Goal: Task Accomplishment & Management: Manage account settings

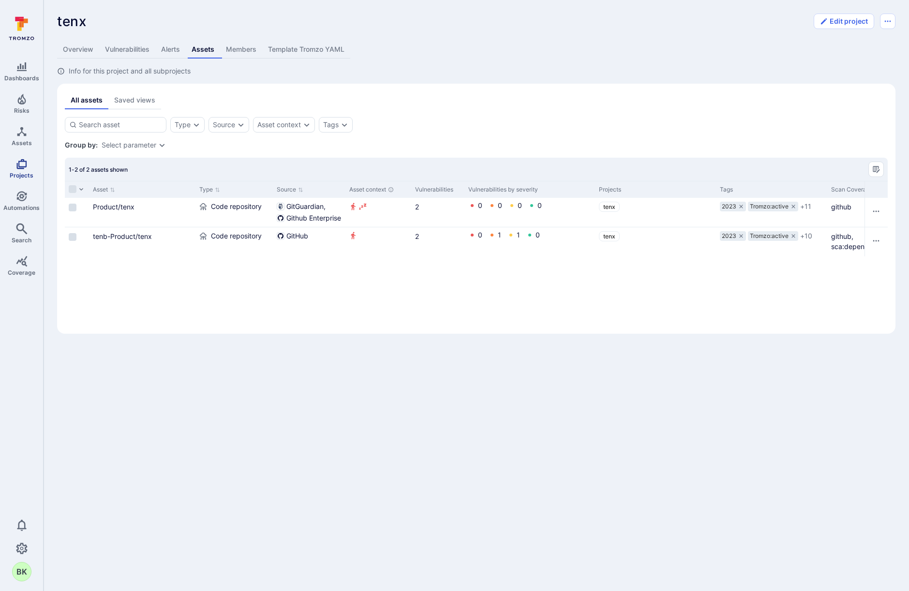
click at [14, 166] on link "Projects" at bounding box center [21, 168] width 43 height 29
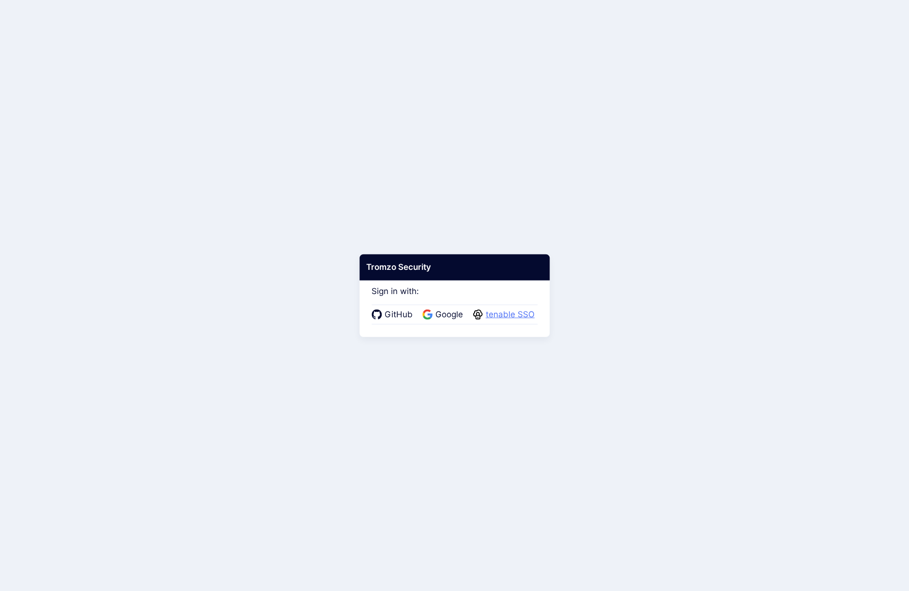
click at [497, 317] on span "tenable SSO" at bounding box center [510, 315] width 55 height 13
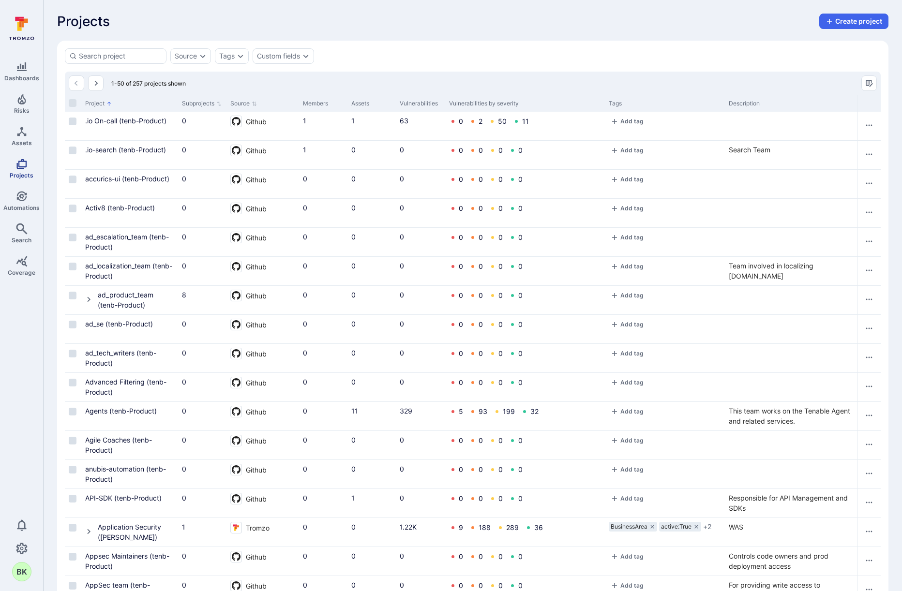
click at [18, 160] on icon "Projects" at bounding box center [22, 164] width 12 height 12
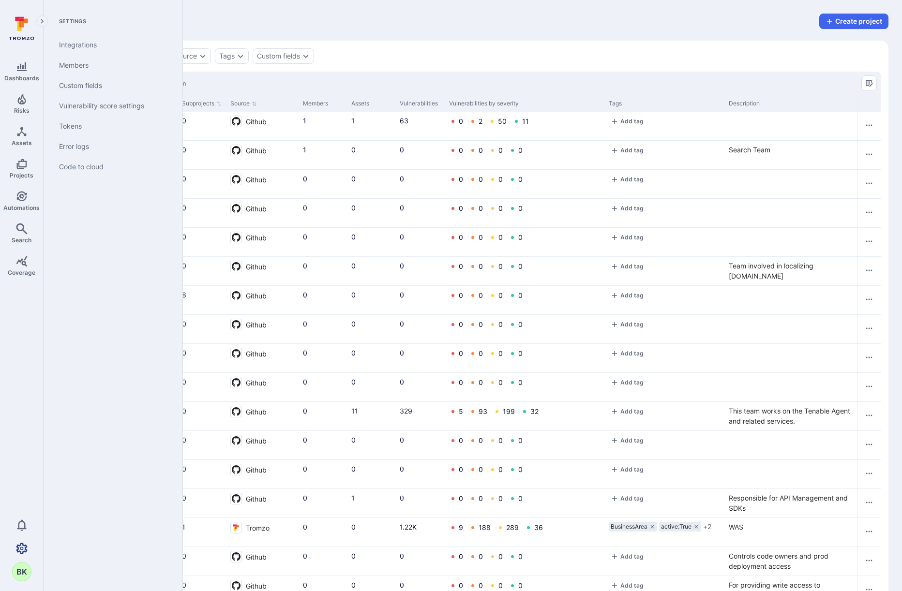
click at [26, 553] on icon "Settings" at bounding box center [22, 549] width 12 height 12
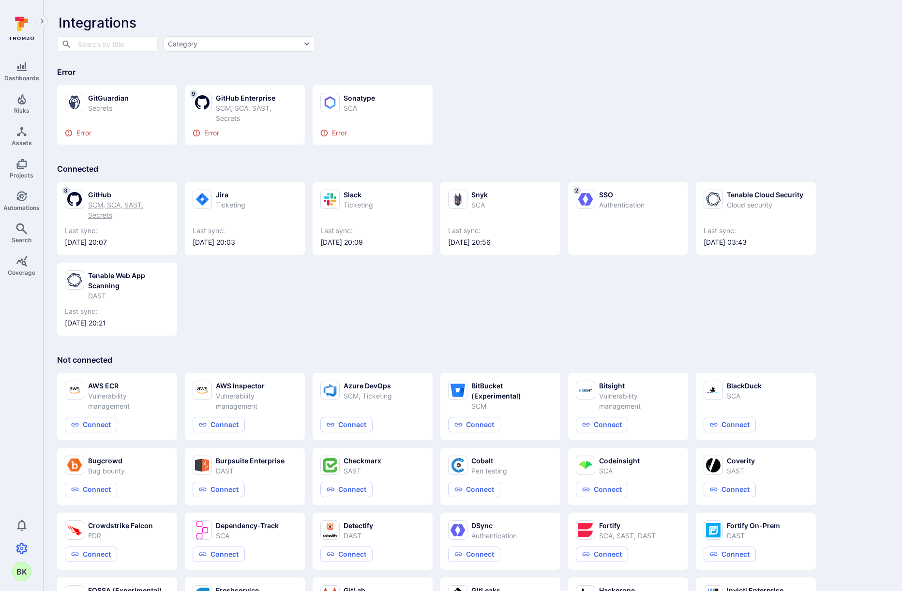
click at [97, 196] on div "GitHub" at bounding box center [128, 195] width 81 height 10
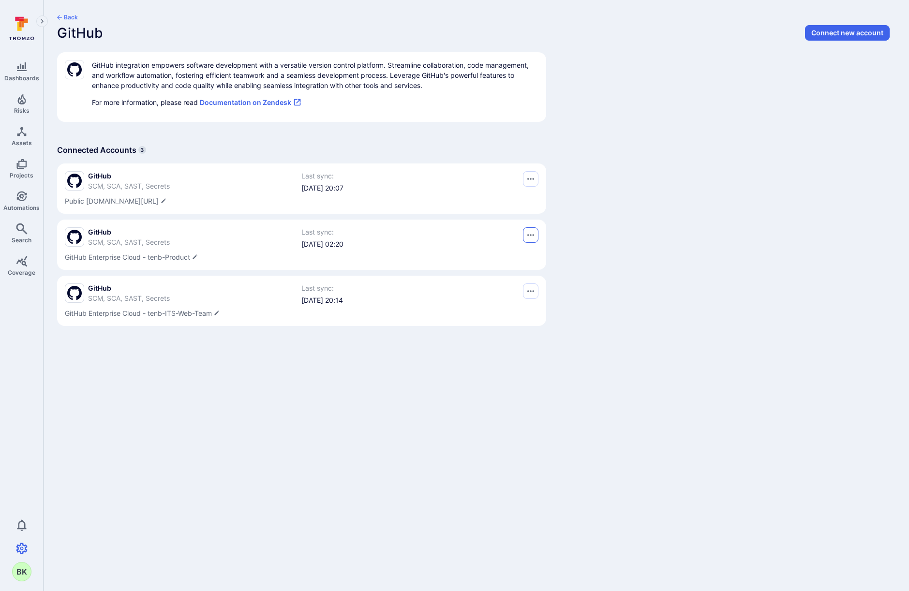
click at [533, 238] on icon "Options menu" at bounding box center [530, 235] width 7 height 8
click at [305, 240] on div at bounding box center [454, 295] width 909 height 591
click at [197, 256] on icon "Edit description" at bounding box center [195, 257] width 4 height 4
click at [221, 236] on div "GitHub SCM, SCA, SAST, Secrets" at bounding box center [183, 237] width 237 height 20
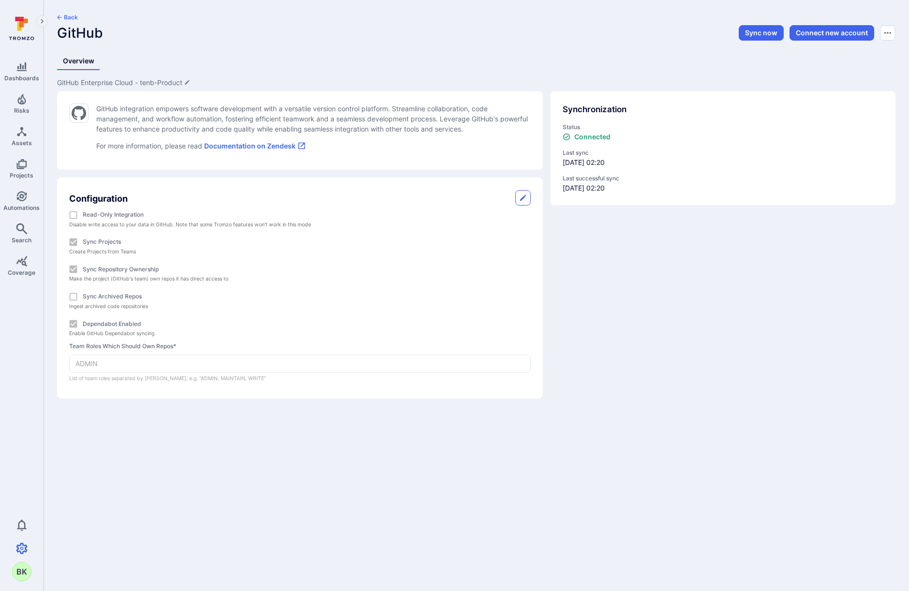
click at [526, 199] on icon "button" at bounding box center [523, 198] width 8 height 8
click at [660, 368] on div "Synchronization Status Connected Last sync 2025/10/06 at 02:20 Last successful …" at bounding box center [719, 241] width 353 height 315
click at [480, 193] on button "Cancel" at bounding box center [472, 197] width 35 height 15
click at [523, 200] on icon "button" at bounding box center [523, 198] width 8 height 8
click at [87, 241] on label "Sync Projects" at bounding box center [102, 242] width 38 height 9
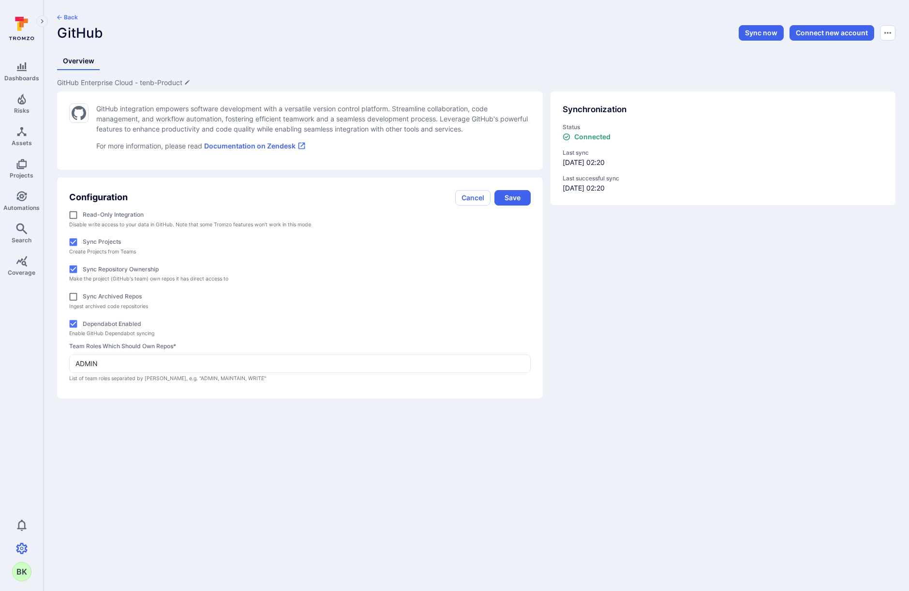
click at [83, 241] on input "Sync Projects" at bounding box center [73, 242] width 19 height 19
checkbox input "false"
click at [514, 198] on button "Save" at bounding box center [513, 197] width 36 height 15
click at [22, 167] on icon "Projects" at bounding box center [21, 164] width 10 height 10
